Goal: Task Accomplishment & Management: Use online tool/utility

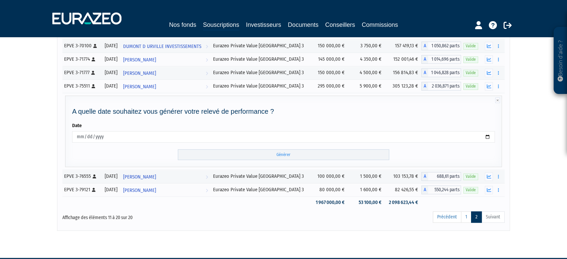
scroll to position [152, 0]
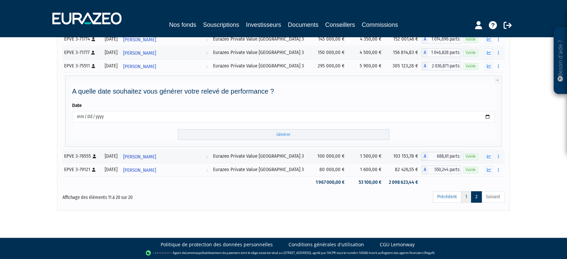
click at [464, 195] on link "1" at bounding box center [466, 196] width 10 height 11
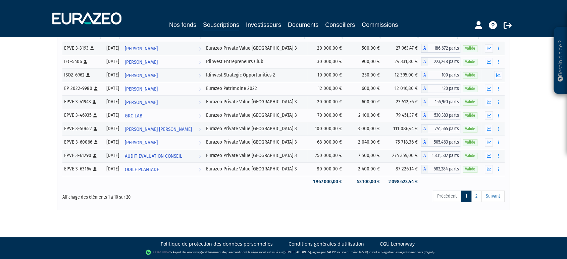
scroll to position [63, 0]
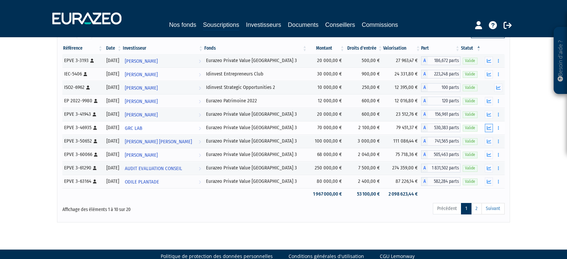
click at [489, 128] on icon "button" at bounding box center [489, 128] width 4 height 4
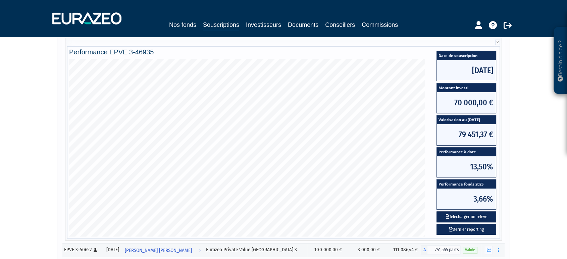
scroll to position [163, 0]
click at [466, 215] on button "Télécharger un relevé" at bounding box center [467, 216] width 60 height 11
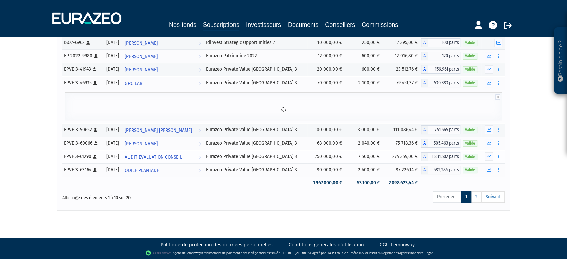
scroll to position [152, 0]
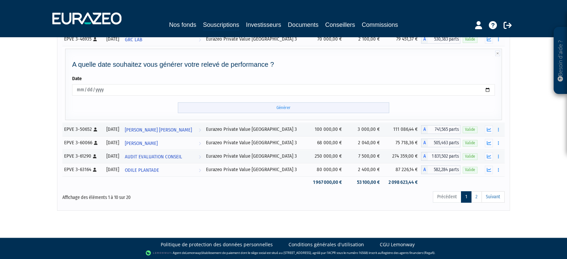
click at [282, 107] on input "Générer" at bounding box center [284, 107] width 212 height 11
click at [495, 196] on link "Suivant" at bounding box center [493, 196] width 23 height 11
click at [478, 197] on link "2" at bounding box center [476, 196] width 11 height 11
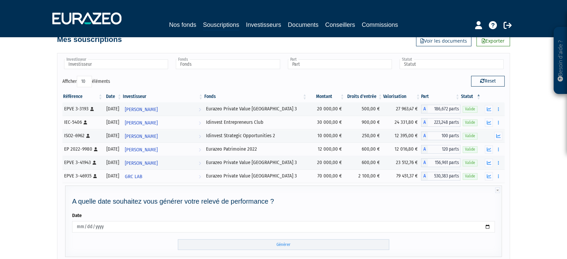
scroll to position [11, 0]
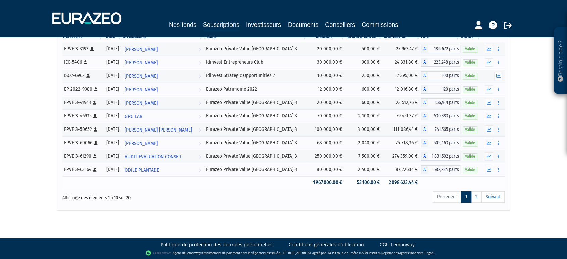
scroll to position [75, 0]
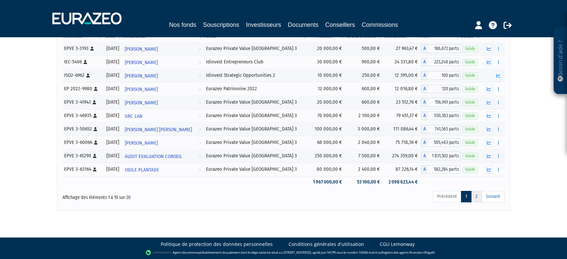
click at [477, 196] on link "2" at bounding box center [476, 196] width 11 height 11
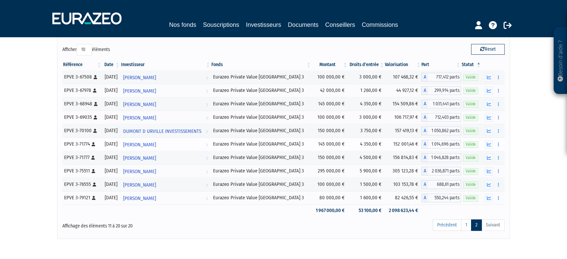
scroll to position [46, 0]
click at [491, 131] on icon "button" at bounding box center [489, 131] width 4 height 4
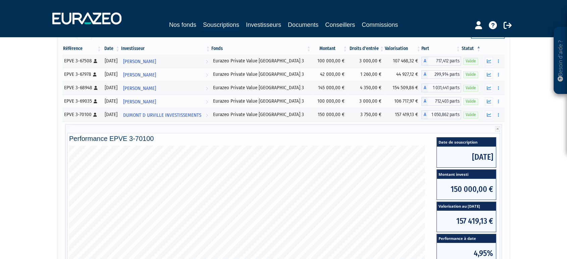
scroll to position [50, 0]
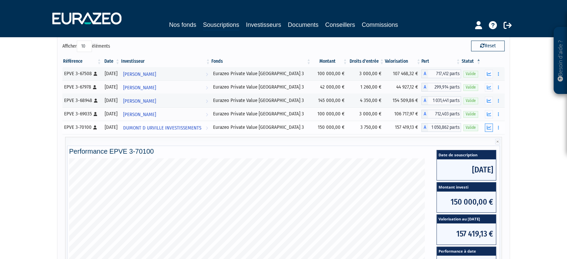
click at [491, 125] on button "button" at bounding box center [489, 128] width 8 height 8
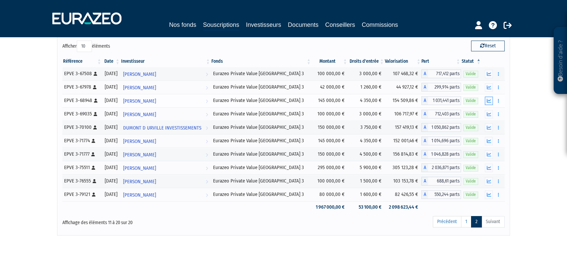
click at [489, 99] on icon "button" at bounding box center [489, 101] width 4 height 4
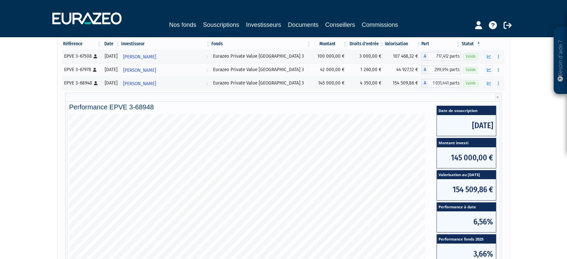
scroll to position [60, 0]
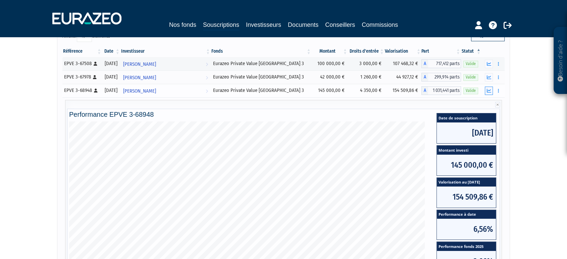
click at [488, 88] on button "button" at bounding box center [489, 91] width 8 height 8
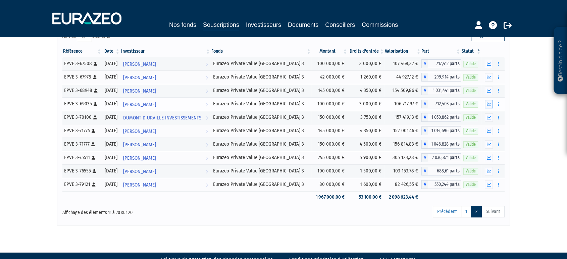
click at [490, 104] on icon "button" at bounding box center [489, 104] width 4 height 4
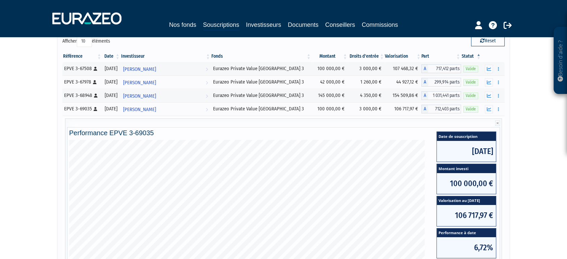
scroll to position [54, 0]
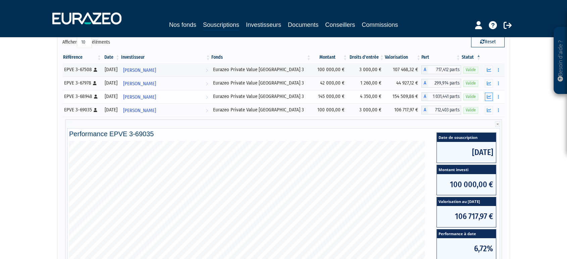
click at [490, 96] on icon "button" at bounding box center [489, 97] width 4 height 4
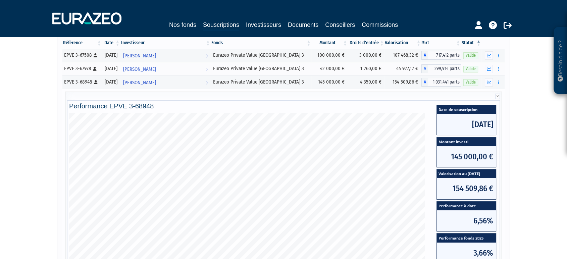
scroll to position [67, 0]
